Goal: Check status: Check status

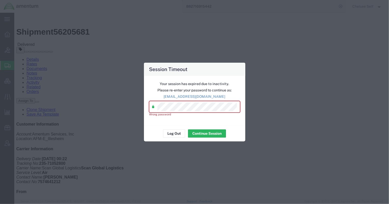
click at [89, 107] on div "Session Timeout Your session has expired due to inactivity. Please re-enter you…" at bounding box center [194, 102] width 389 height 204
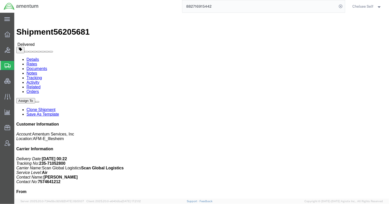
drag, startPoint x: 232, startPoint y: 7, endPoint x: 150, endPoint y: 5, distance: 82.0
click at [150, 5] on div "882716915442" at bounding box center [193, 6] width 302 height 13
paste input "391596891249"
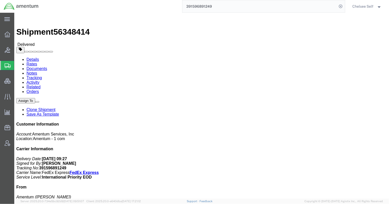
drag, startPoint x: 208, startPoint y: 59, endPoint x: 255, endPoint y: 59, distance: 47.3
click div "References Shipment Id Number: 4940.11.00.F.0001.LAB.000.TOMG Department: [PERS…"
drag, startPoint x: 208, startPoint y: 60, endPoint x: 268, endPoint y: 60, distance: 59.8
click p "Shipment Id Number: 4940.11.00.F.0001.LAB.000.TOMG Department: [PERSON_NAME] Cu…"
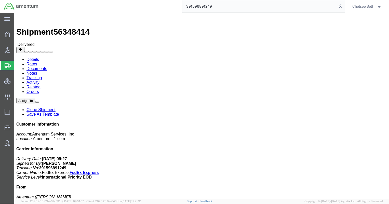
copy b "4940.11.00.F.0001.LAB.000.TOMG"
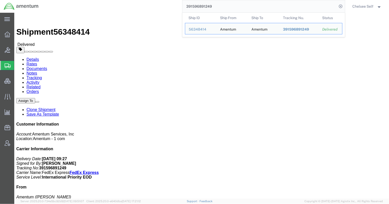
drag, startPoint x: 217, startPoint y: 5, endPoint x: 127, endPoint y: 3, distance: 90.1
click at [127, 3] on div "391596891249 Ship ID Ship From Ship To Tracking Nu. Status Ship ID 56348414 Shi…" at bounding box center [193, 6] width 302 height 13
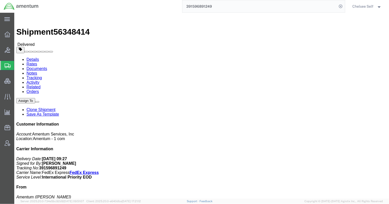
paste input "3686543655"
click b "Return of AWB 393150789990"
copy b "393150789990"
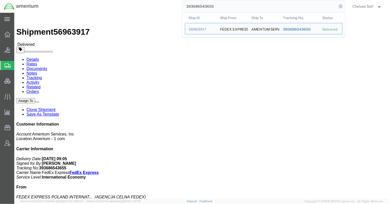
drag, startPoint x: 229, startPoint y: 6, endPoint x: 112, endPoint y: 2, distance: 117.1
click at [114, 2] on div "393686543655 Ship ID Ship From Ship To Tracking Nu. Status Ship ID 56963917 Shi…" at bounding box center [193, 6] width 302 height 13
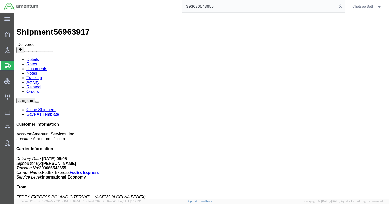
paste input "150789990"
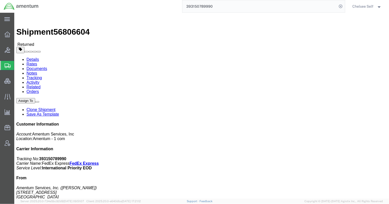
drag, startPoint x: 235, startPoint y: 53, endPoint x: 272, endPoint y: 54, distance: 36.4
click div "References Project Number: EJIE.100043.ZR12C Department: [PERSON_NAME] Shipment…"
copy b "EJIE.100043.ZR12C"
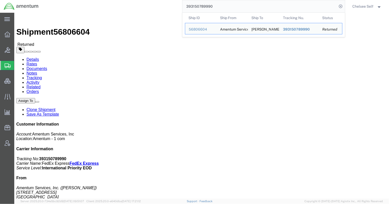
drag, startPoint x: 213, startPoint y: 5, endPoint x: 131, endPoint y: 2, distance: 82.0
click at [131, 2] on div "393150789990 Ship ID Ship From Ship To Tracking Nu. Status Ship ID 56806604 Shi…" at bounding box center [193, 6] width 302 height 13
paste input "839376309"
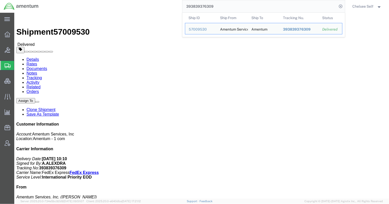
drag, startPoint x: 224, startPoint y: 6, endPoint x: 148, endPoint y: 2, distance: 76.4
click at [148, 2] on div "393839376309 Ship ID Ship From Ship To Tracking Nu. Status Ship ID 57009530 Shi…" at bounding box center [193, 6] width 302 height 13
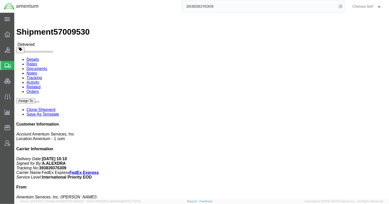
paste input "44778025"
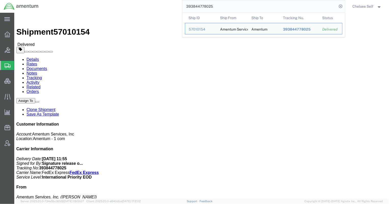
drag, startPoint x: 209, startPoint y: 6, endPoint x: 136, endPoint y: -2, distance: 73.4
click at [136, 0] on html "main_menu Created with Sketch. Collapse Menu Overview Bids Shipments Shipment M…" at bounding box center [194, 102] width 389 height 204
paste input "1110840824"
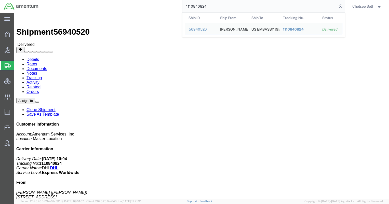
drag, startPoint x: 208, startPoint y: 7, endPoint x: 164, endPoint y: 5, distance: 43.8
click at [166, 4] on div "1110840824 Ship ID Ship From Ship To Tracking Nu. Status Ship ID 56940520 Ship …" at bounding box center [193, 6] width 302 height 13
paste input "30109845"
drag, startPoint x: 211, startPoint y: 6, endPoint x: 140, endPoint y: 6, distance: 71.0
click at [140, 6] on div "3010984524 Ship ID Ship From Ship To Tracking Nu. Status Ship ID 56701625 Ship …" at bounding box center [193, 6] width 302 height 13
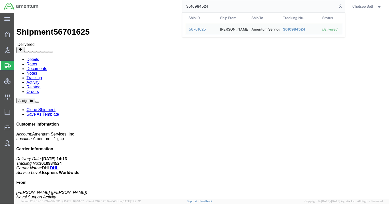
paste input "392636026"
drag, startPoint x: 223, startPoint y: 4, endPoint x: 135, endPoint y: 1, distance: 87.8
click at [135, 1] on div "3392636026 Ship ID Ship From Ship To Tracking Nu. Status Ship ID 56830183 Ship …" at bounding box center [193, 6] width 302 height 13
click at [216, 6] on input "3392636026" at bounding box center [259, 6] width 155 height 12
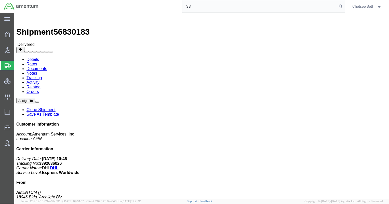
type input "3"
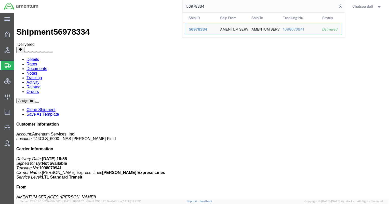
drag, startPoint x: 244, startPoint y: 6, endPoint x: 116, endPoint y: -2, distance: 128.5
click at [116, 0] on html "main_menu Created with Sketch. Collapse Menu Overview Bids Shipments Shipment M…" at bounding box center [194, 102] width 389 height 204
drag, startPoint x: 242, startPoint y: 5, endPoint x: 124, endPoint y: 3, distance: 117.6
click at [124, 3] on div "56964610 Ship ID Ship From Ship To Tracking Nu. Status Ship ID 56964610 Ship Fr…" at bounding box center [193, 6] width 302 height 13
drag, startPoint x: 206, startPoint y: 9, endPoint x: 168, endPoint y: 5, distance: 38.1
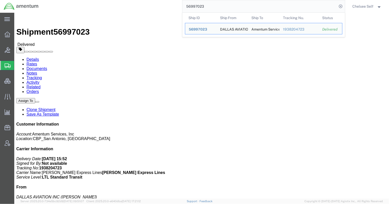
click at [168, 5] on div "56997023 Ship ID Ship From Ship To Tracking Nu. Status Ship ID 56997023 Ship Fr…" at bounding box center [193, 6] width 302 height 13
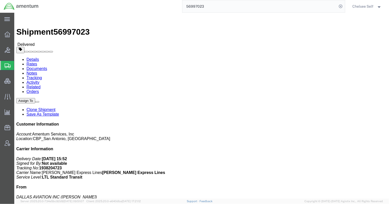
paste input "7128371784"
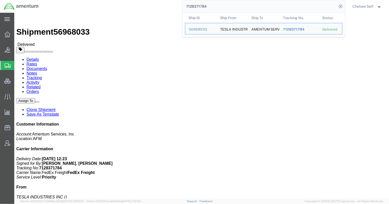
drag, startPoint x: 214, startPoint y: 7, endPoint x: 122, endPoint y: -3, distance: 92.4
click at [122, 0] on html "main_menu Created with Sketch. Collapse Menu Overview Bids Shipments Shipment M…" at bounding box center [194, 102] width 389 height 204
paste input "884523329338"
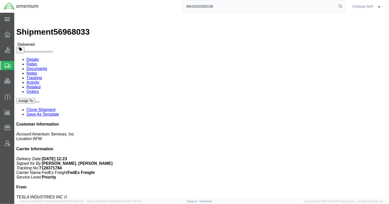
type input "884523329338"
